Goal: Information Seeking & Learning: Learn about a topic

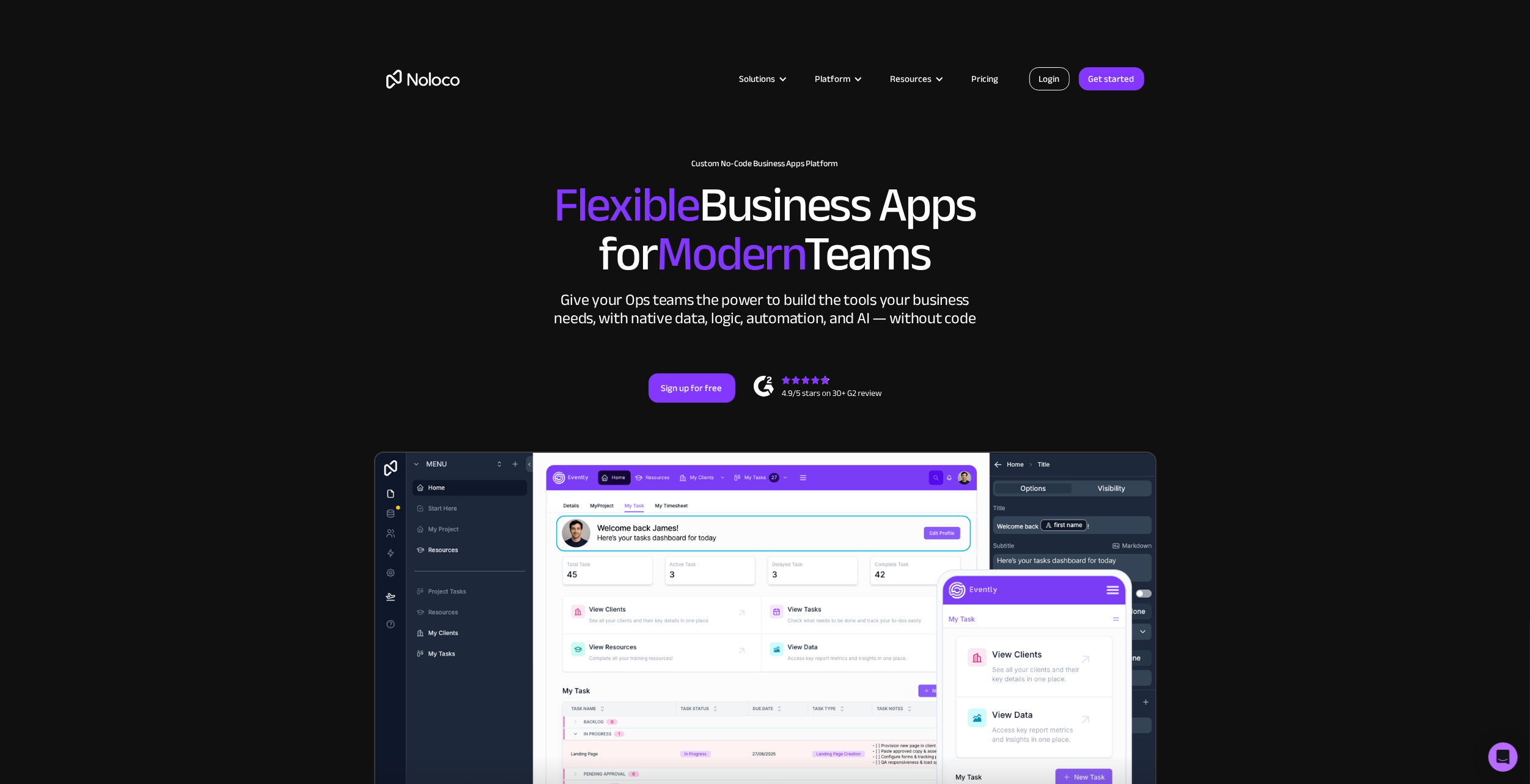
click at [1050, 79] on link "Login" at bounding box center [1050, 78] width 40 height 23
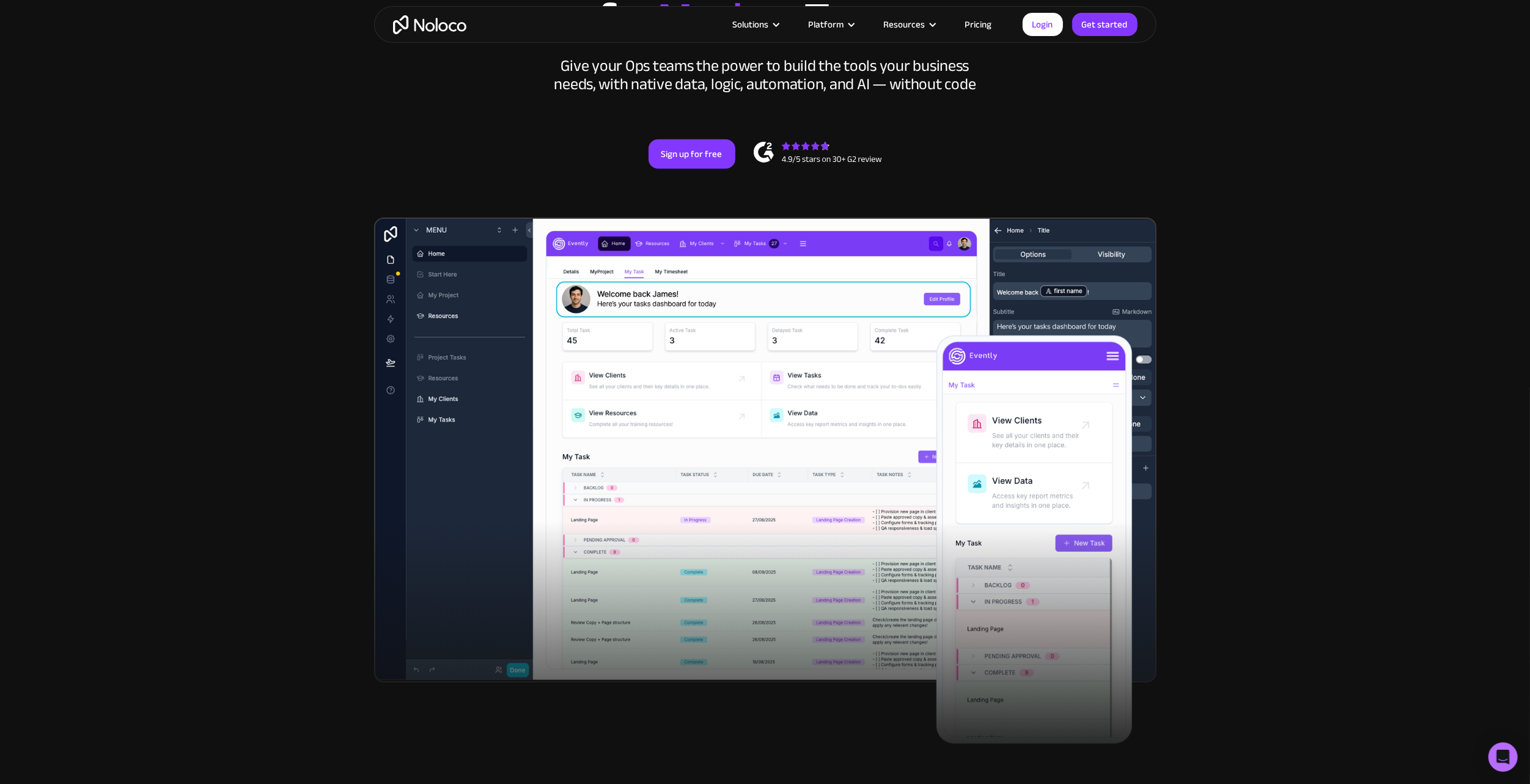
scroll to position [305, 0]
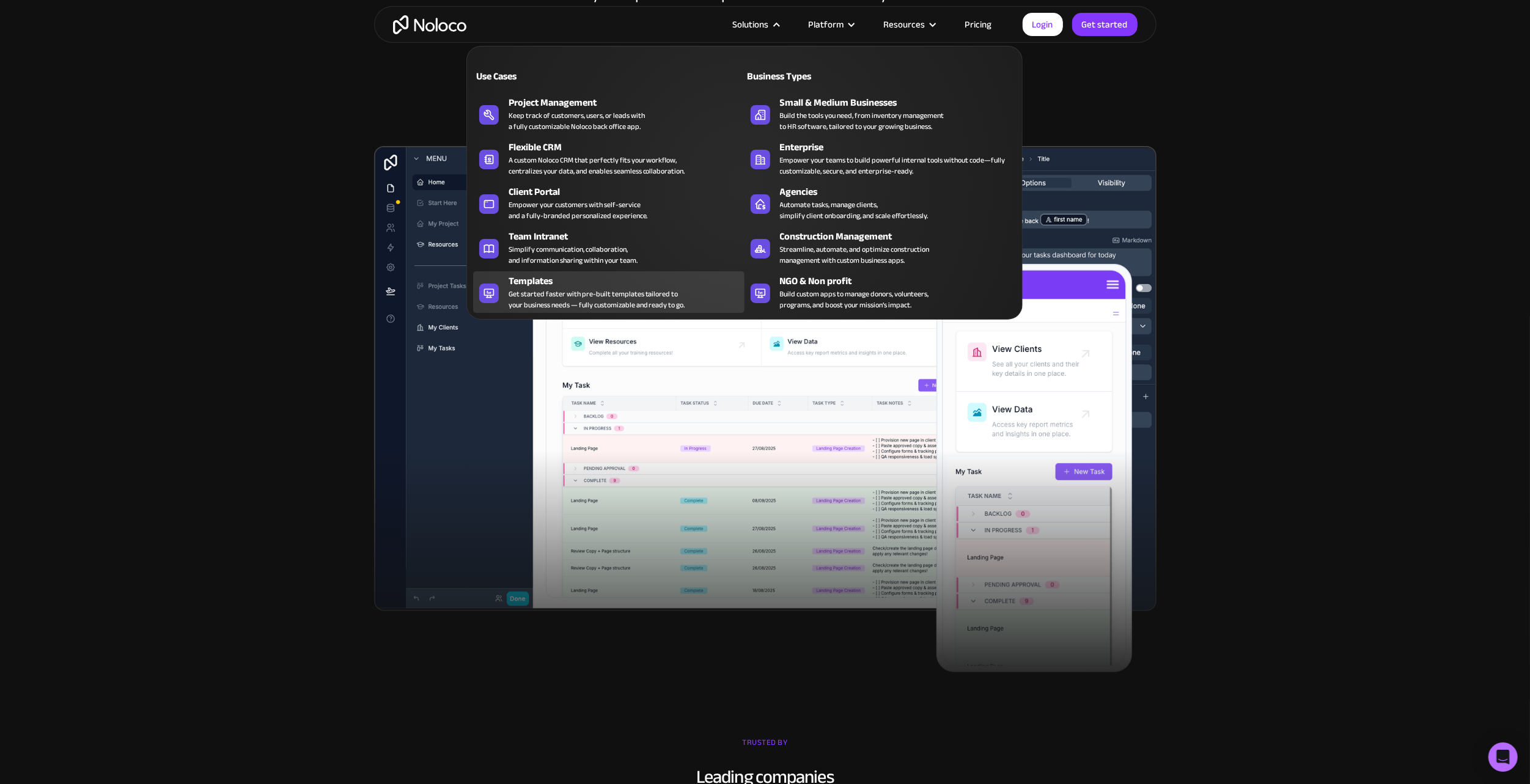
click at [655, 303] on div "Get started faster with pre-built templates tailored to your business needs — f…" at bounding box center [596, 300] width 177 height 22
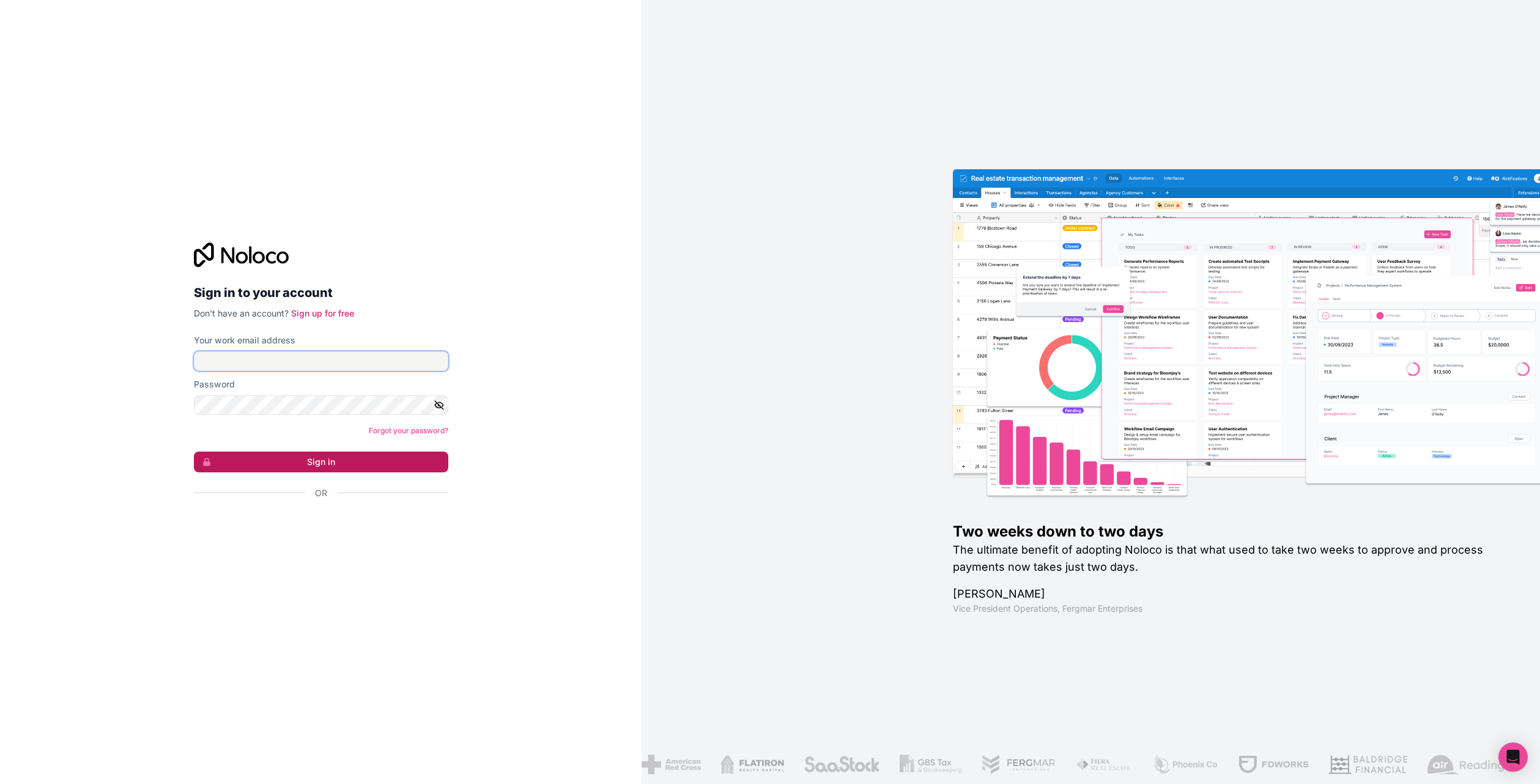
type input "lucas@bokettobrands.com"
click at [369, 454] on button "Sign in" at bounding box center [321, 462] width 254 height 21
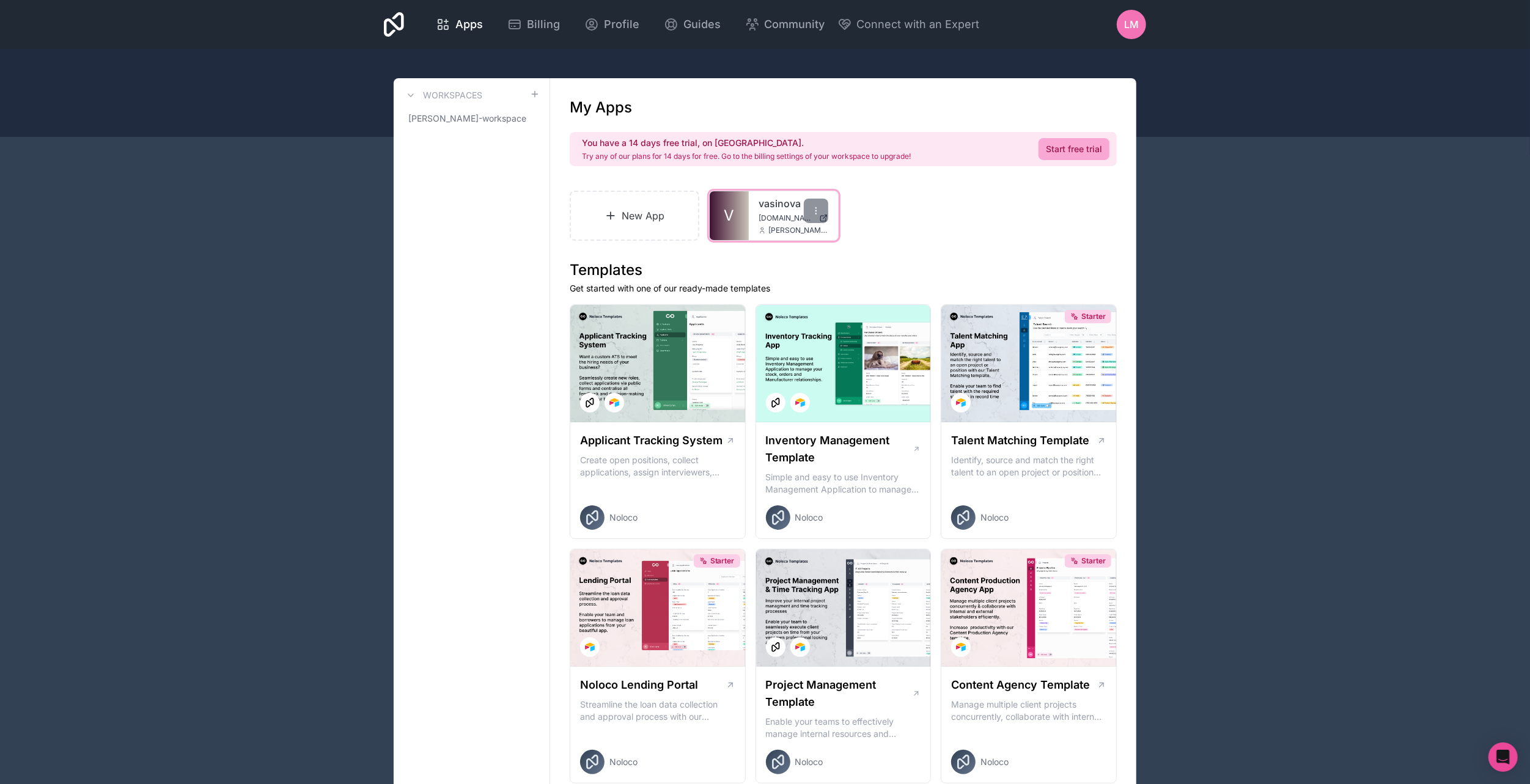
click at [742, 204] on link "V" at bounding box center [729, 215] width 39 height 49
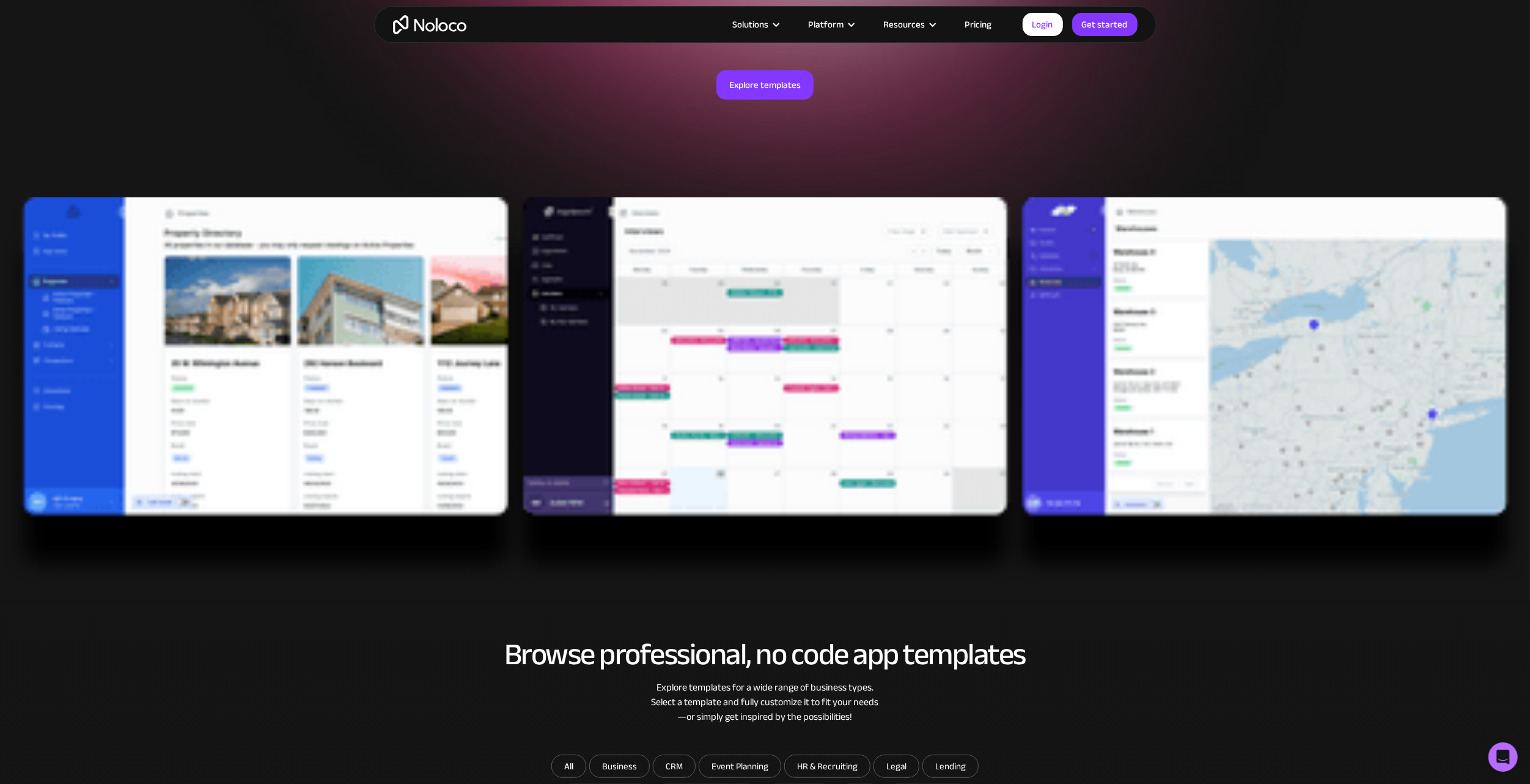
scroll to position [245, 0]
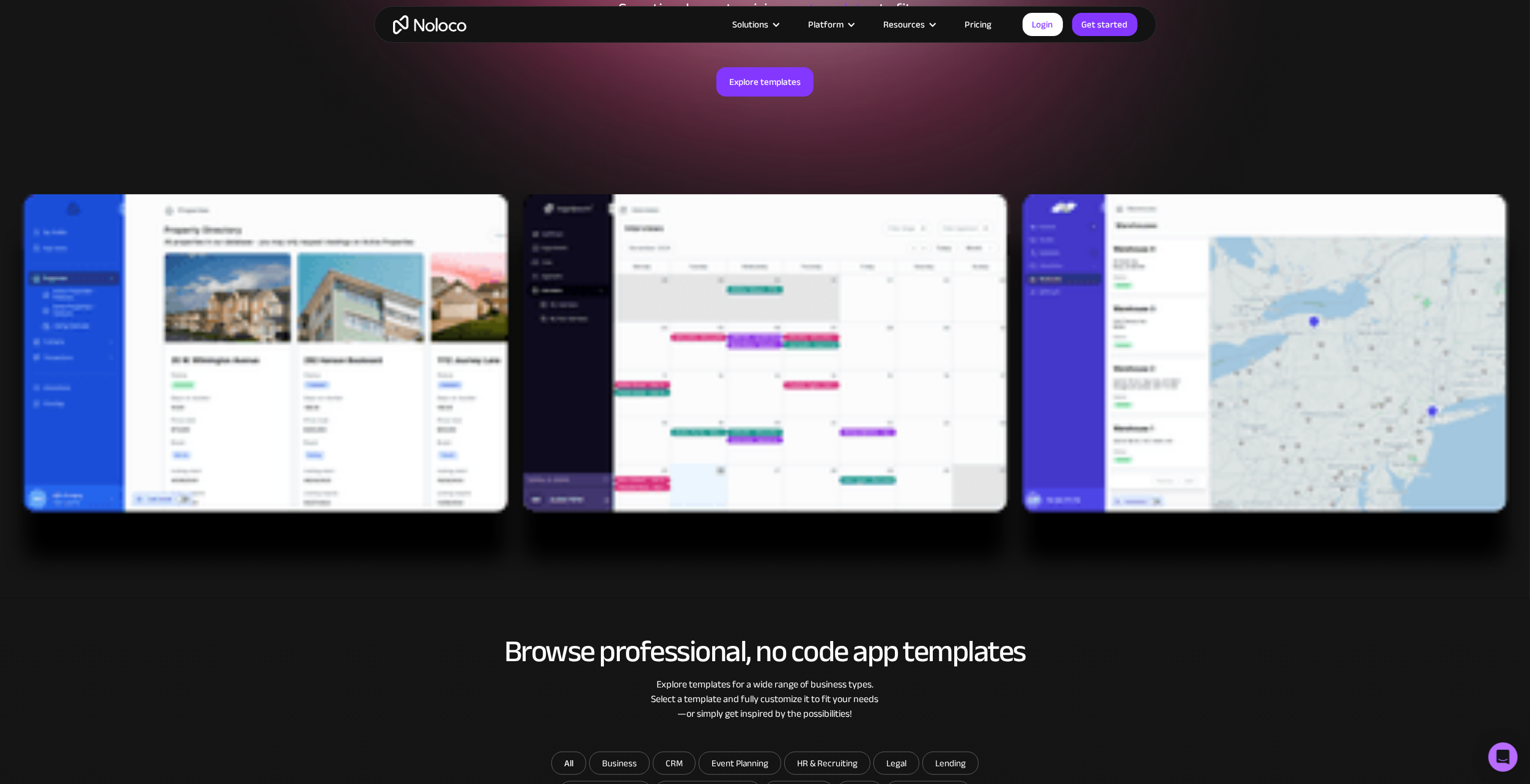
click at [1077, 285] on img at bounding box center [765, 388] width 1530 height 388
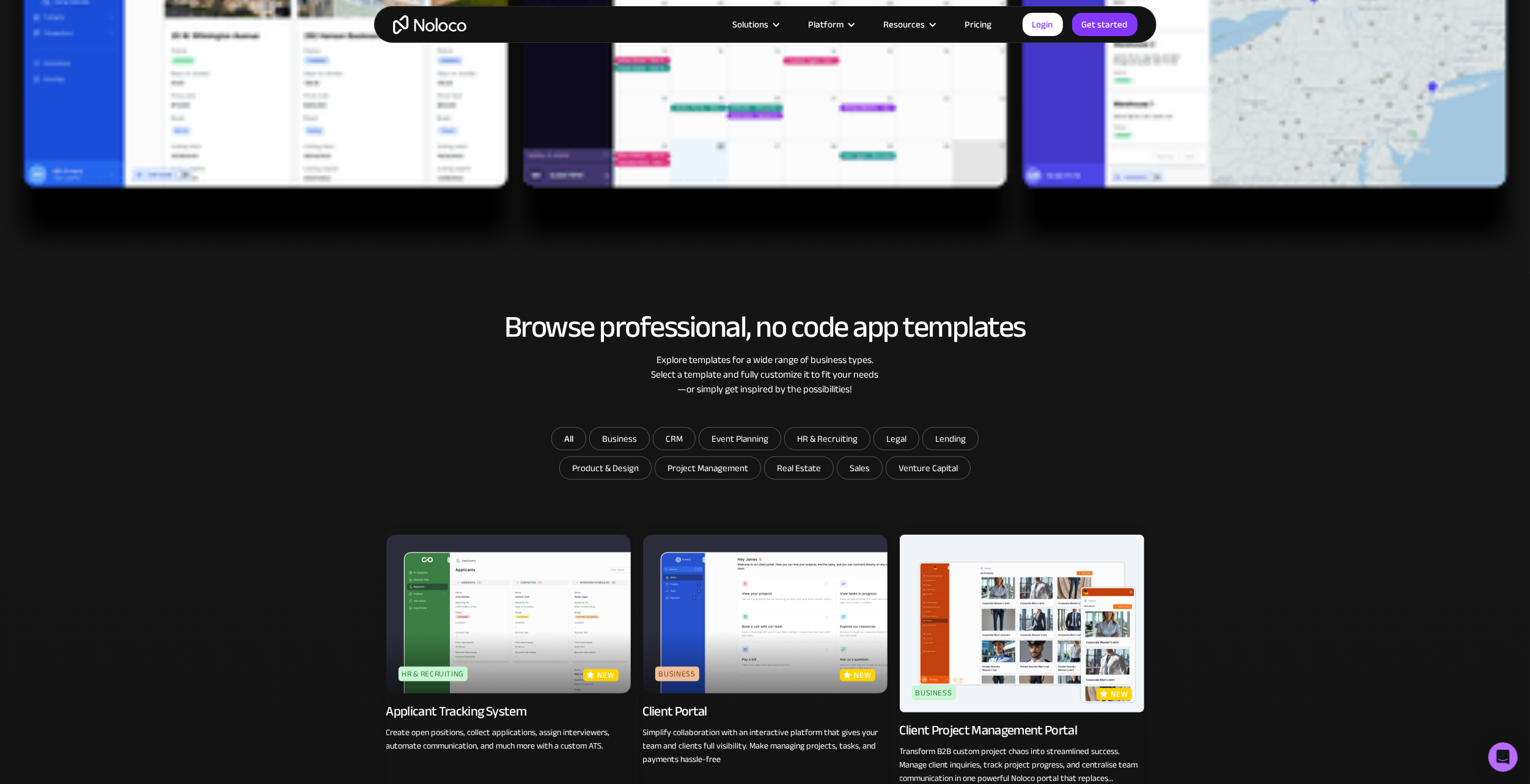
scroll to position [672, 0]
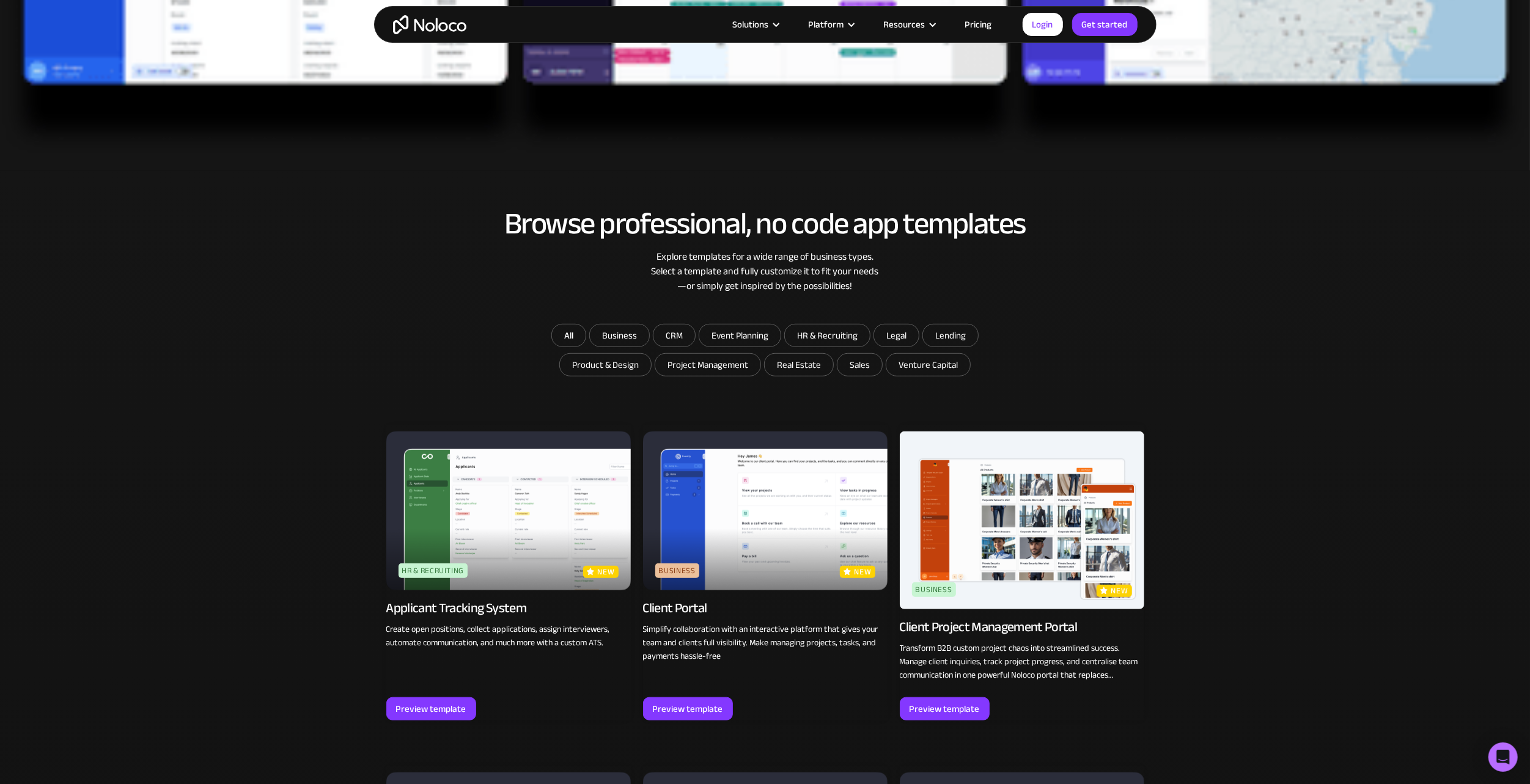
click at [736, 482] on img at bounding box center [766, 511] width 245 height 159
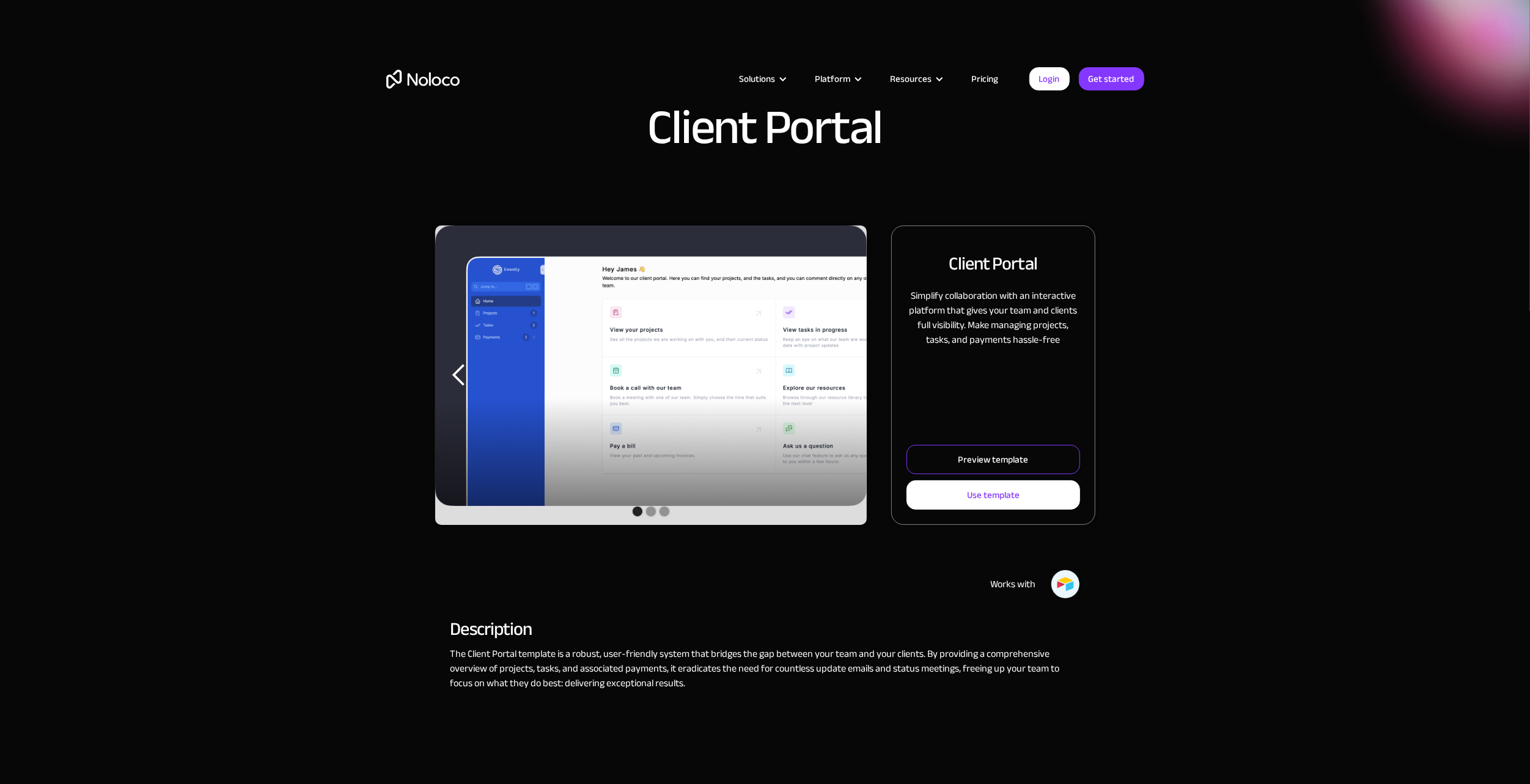
click at [950, 451] on link "Preview template" at bounding box center [993, 460] width 173 height 30
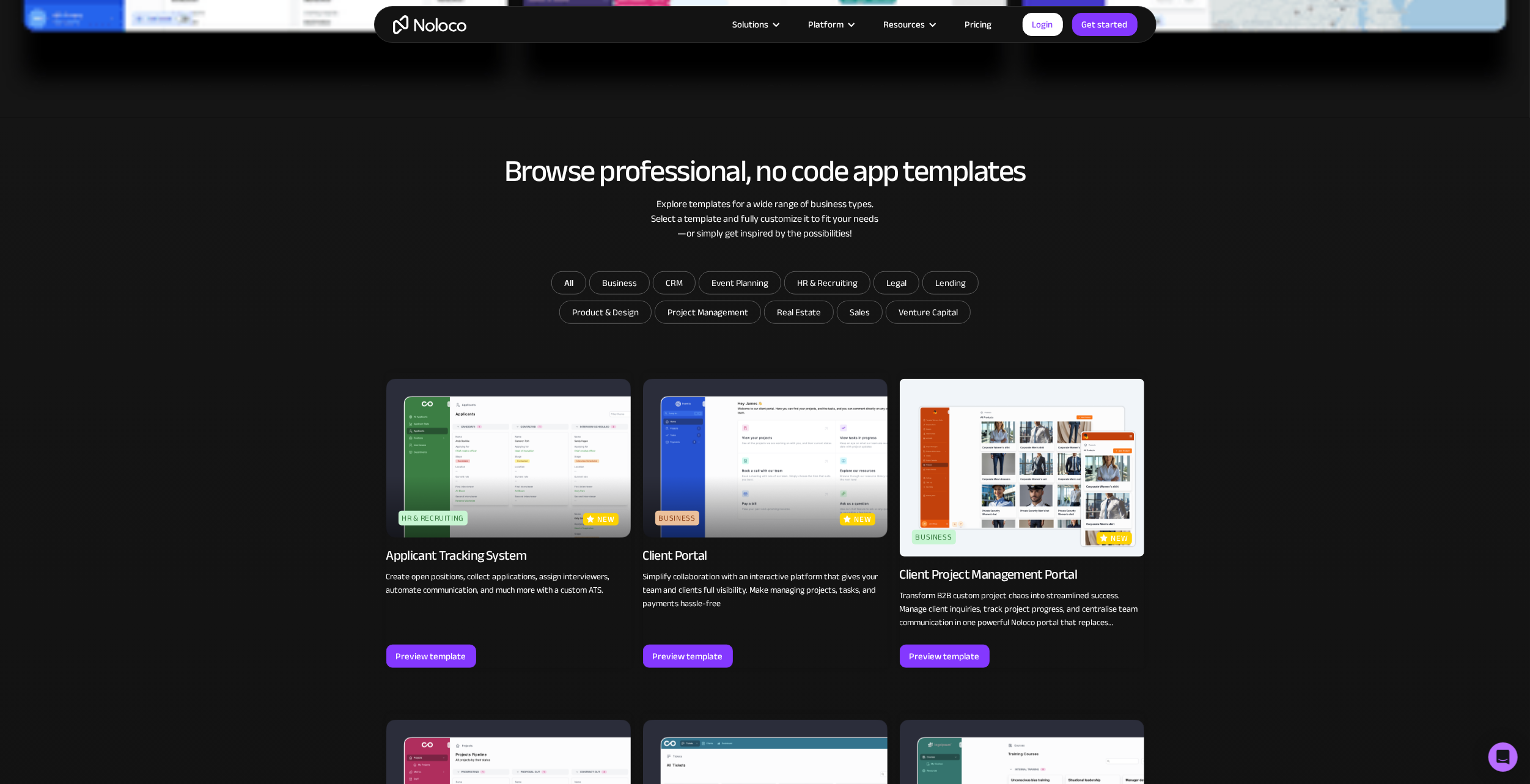
scroll to position [794, 0]
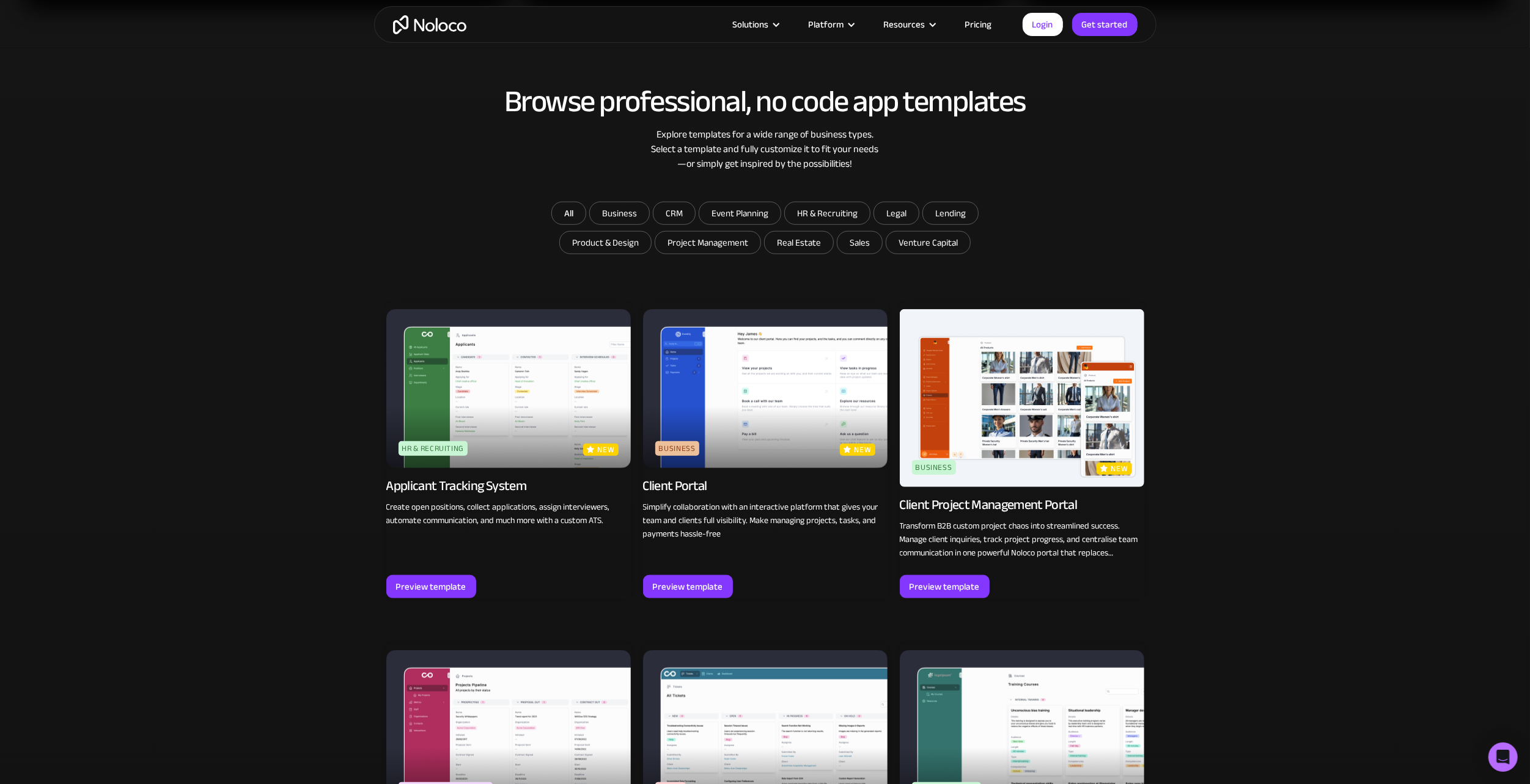
click at [1036, 415] on img at bounding box center [1022, 398] width 245 height 178
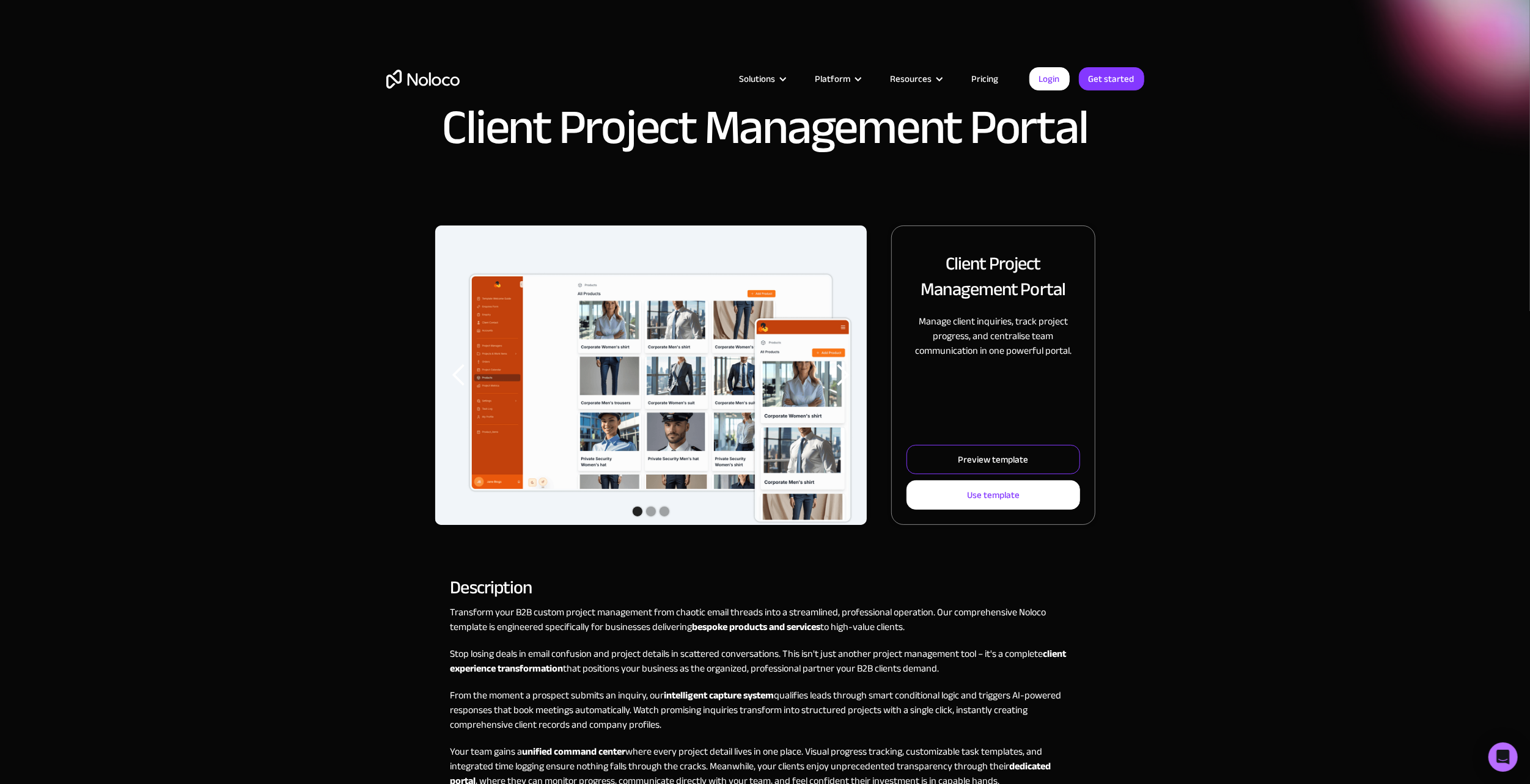
click at [1019, 455] on div "Preview template" at bounding box center [994, 460] width 70 height 16
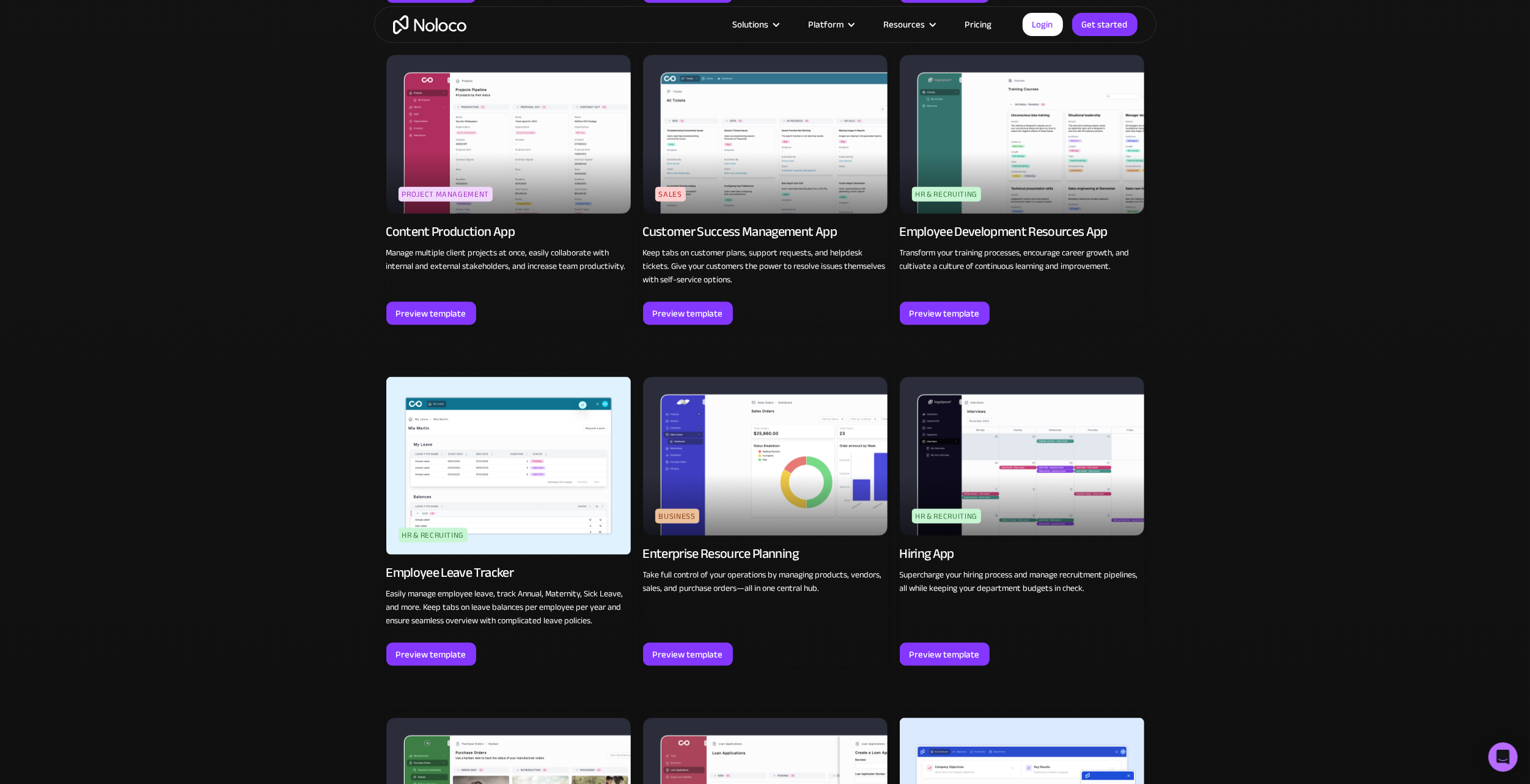
scroll to position [1528, 0]
